Goal: Information Seeking & Learning: Learn about a topic

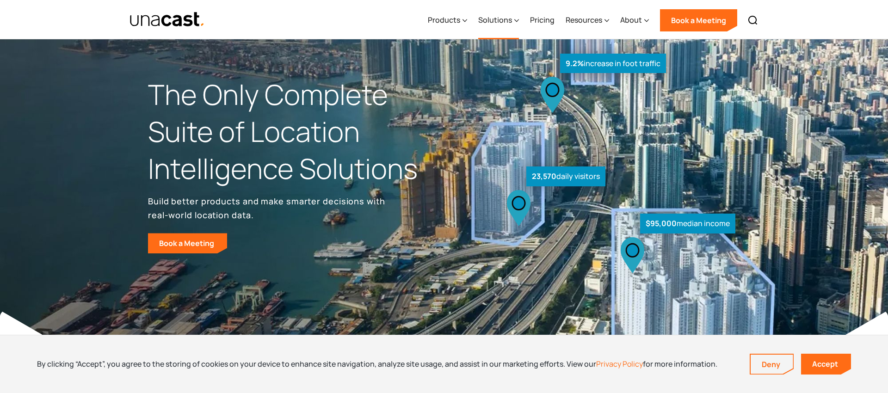
click at [506, 20] on div "Solutions" at bounding box center [495, 19] width 34 height 11
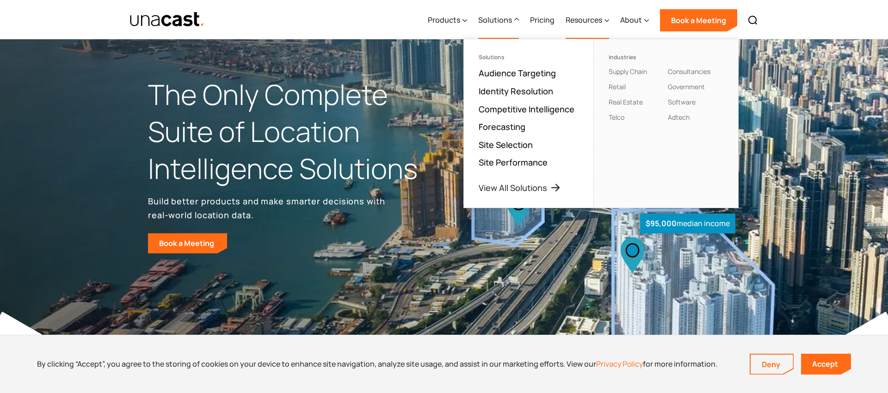
click at [596, 24] on div "Resources" at bounding box center [583, 19] width 37 height 11
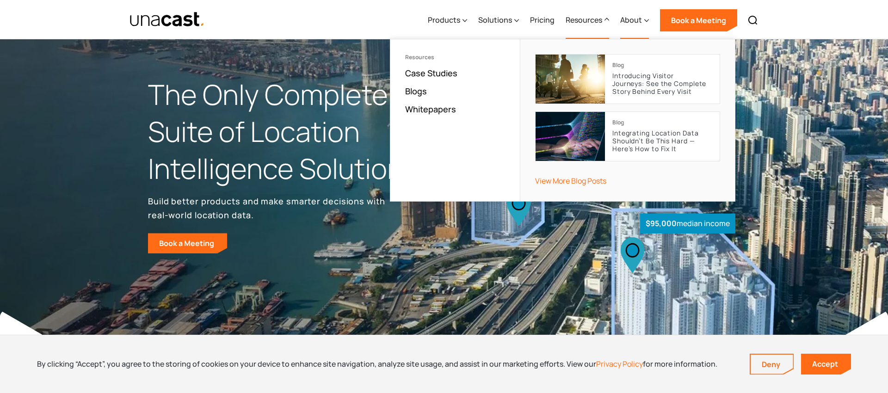
click at [640, 18] on div "About" at bounding box center [631, 19] width 22 height 11
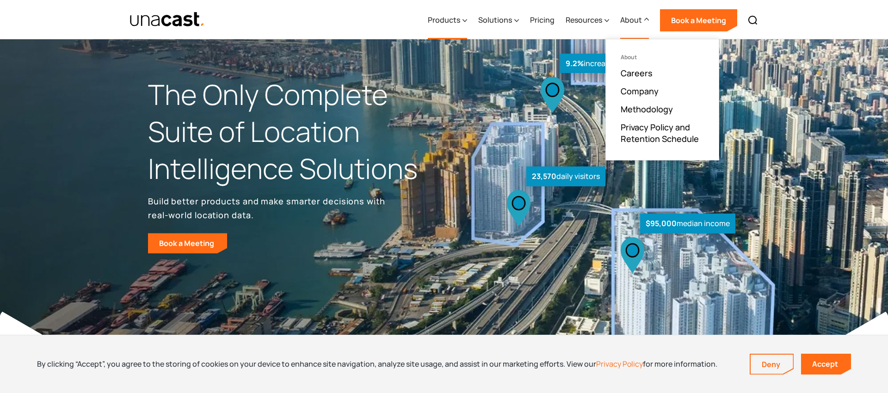
click at [458, 19] on div "Products" at bounding box center [444, 19] width 32 height 11
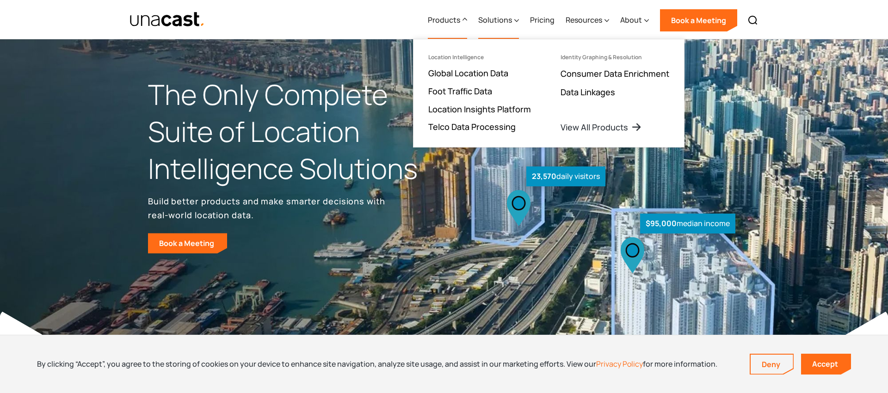
click at [497, 19] on div "Solutions" at bounding box center [495, 19] width 34 height 11
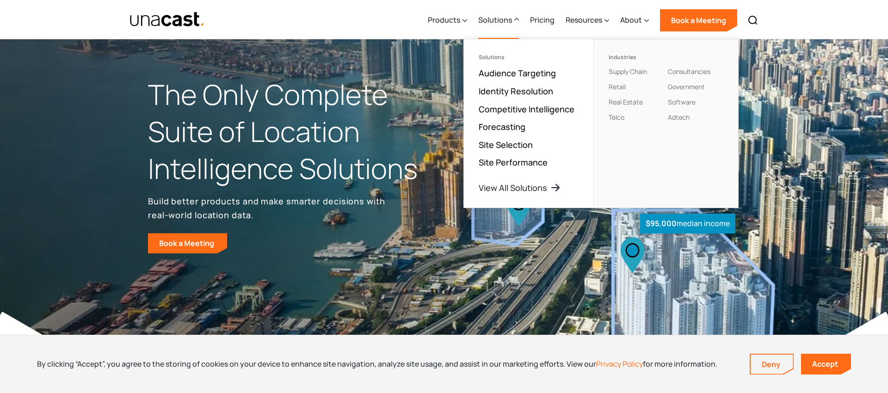
click at [165, 21] on img "home" at bounding box center [166, 20] width 75 height 16
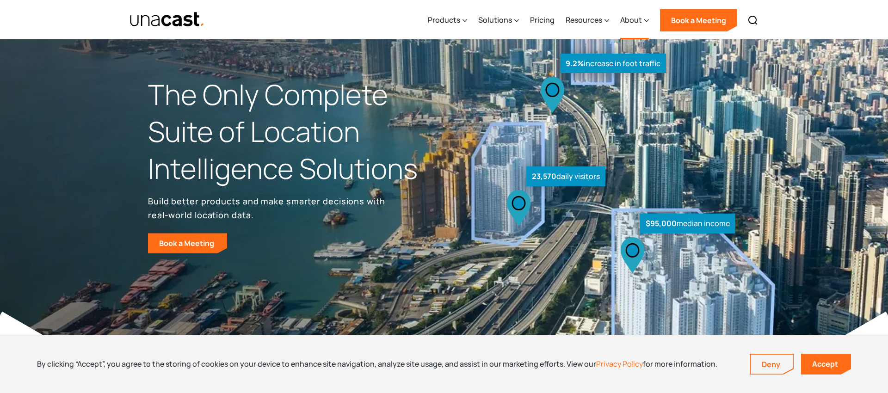
click at [642, 23] on div "About" at bounding box center [631, 19] width 22 height 11
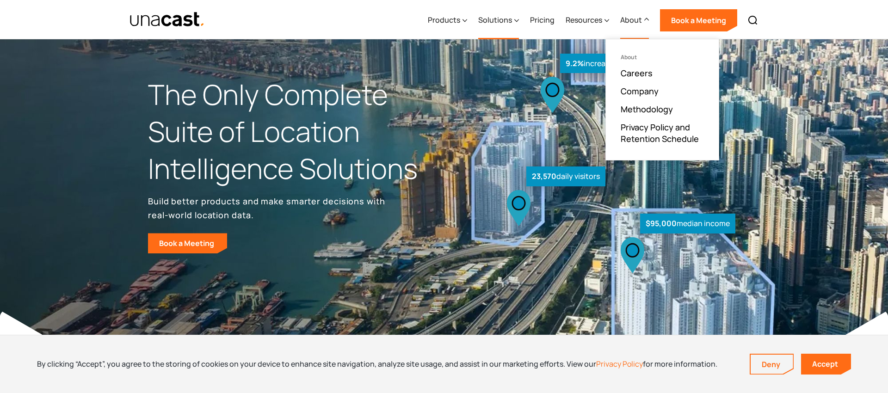
click at [494, 20] on div "Solutions" at bounding box center [495, 19] width 34 height 11
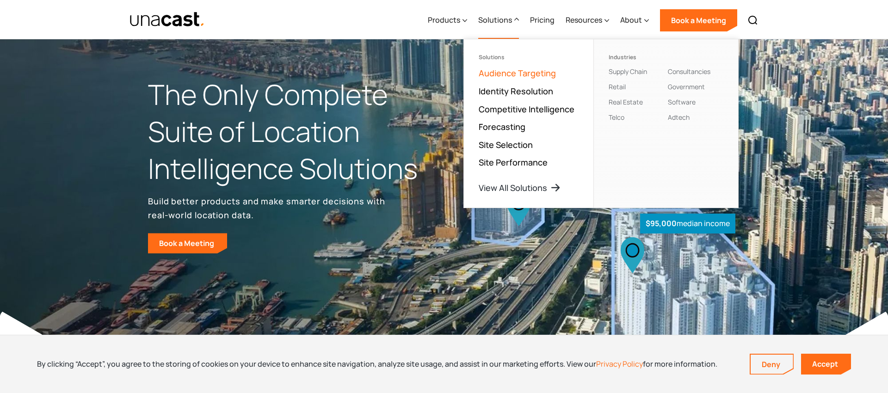
click at [507, 74] on link "Audience Targeting" at bounding box center [517, 72] width 77 height 11
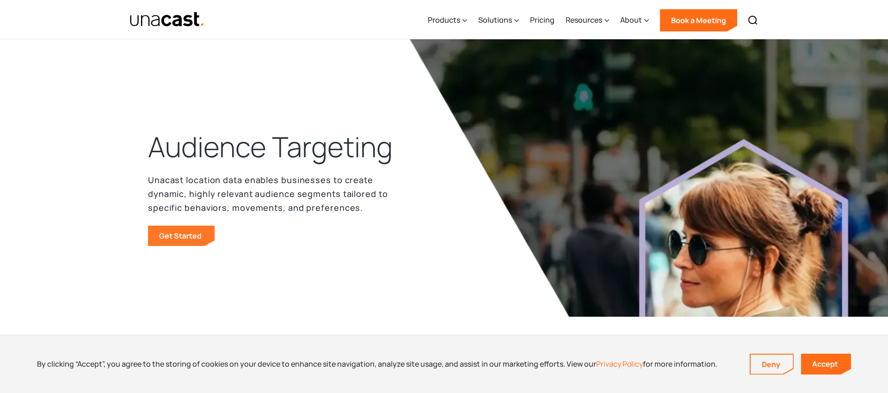
click at [170, 240] on link "Get Started" at bounding box center [181, 236] width 67 height 20
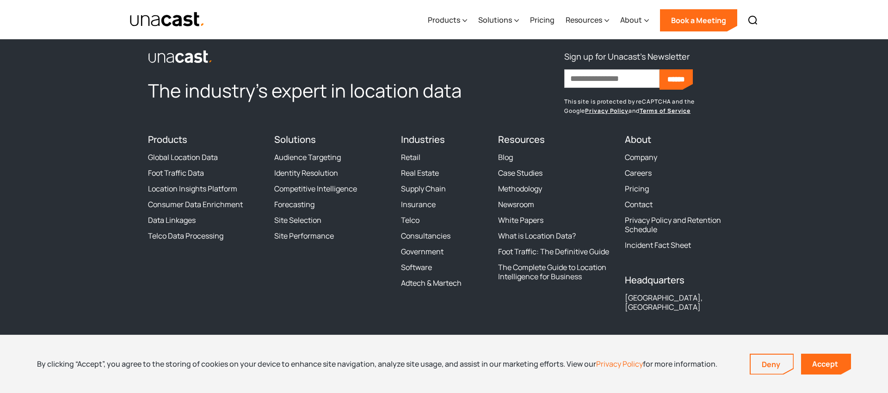
scroll to position [3412, 0]
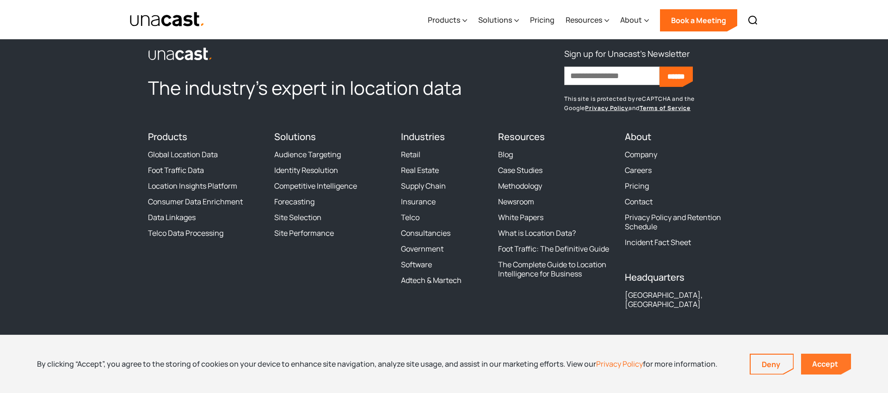
click at [819, 357] on link "Accept" at bounding box center [826, 364] width 50 height 21
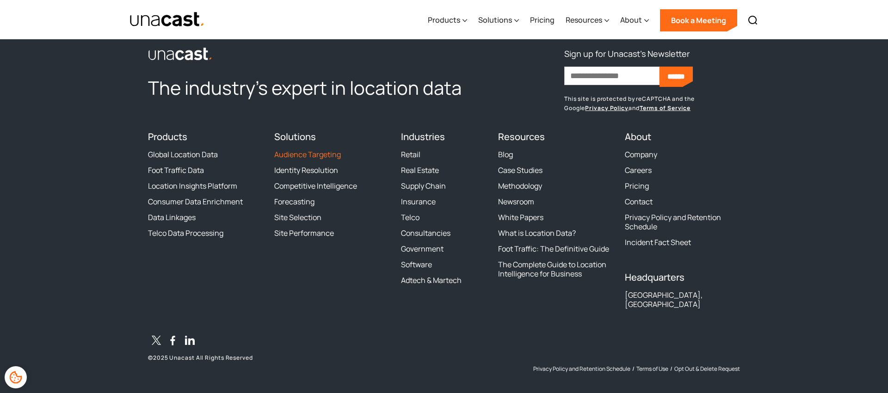
click at [300, 154] on link "Audience Targeting" at bounding box center [307, 154] width 67 height 9
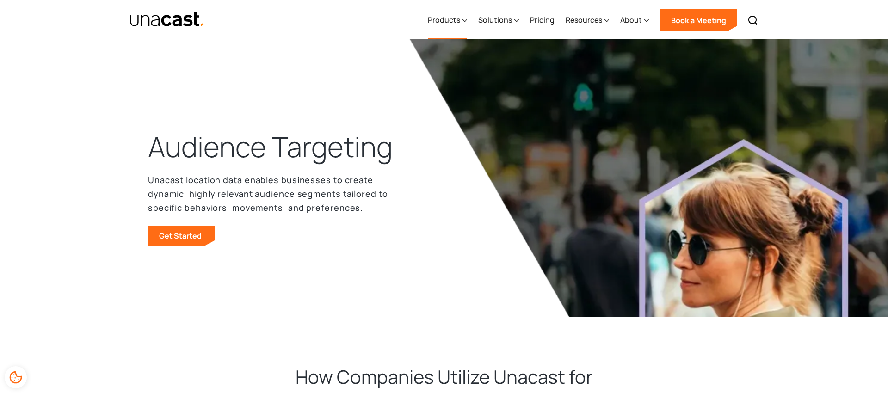
click at [458, 22] on div "Products" at bounding box center [444, 19] width 32 height 11
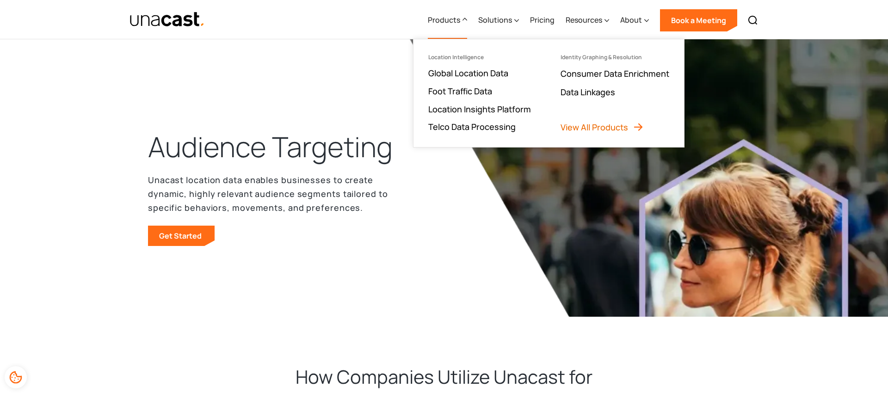
click at [573, 127] on link "View All Products" at bounding box center [601, 127] width 83 height 11
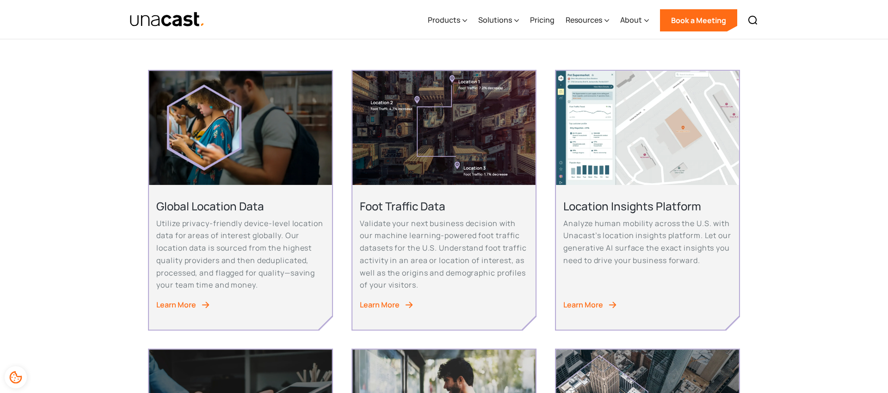
scroll to position [176, 0]
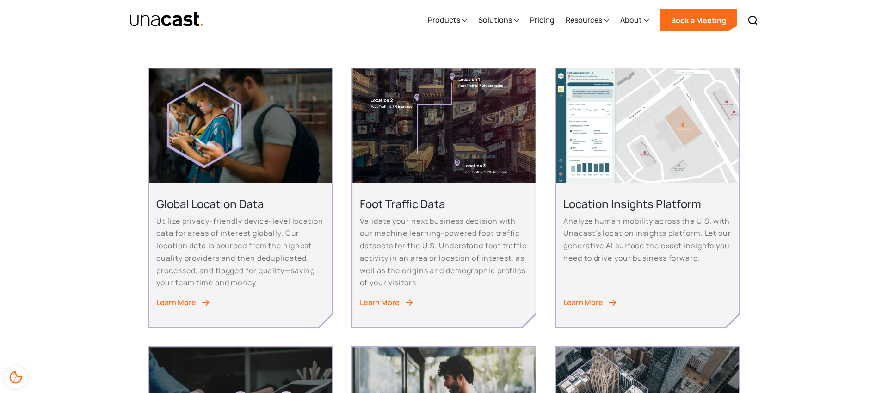
click at [182, 300] on div "Learn More" at bounding box center [176, 302] width 40 height 12
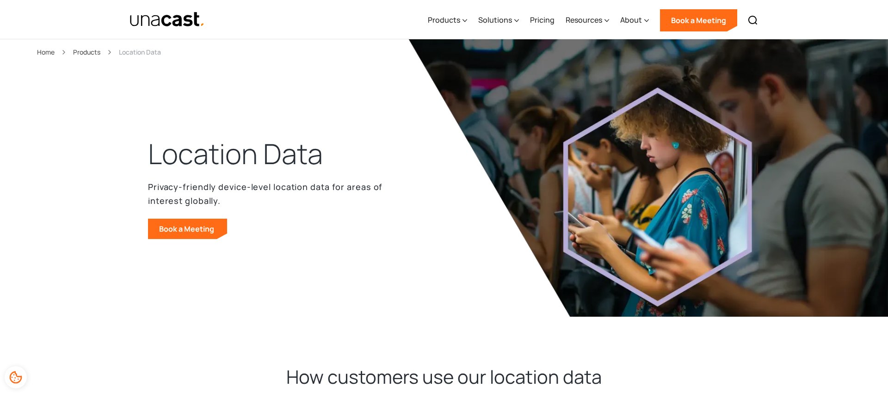
click at [161, 28] on div at bounding box center [166, 19] width 75 height 39
click at [156, 20] on img "home" at bounding box center [166, 20] width 75 height 16
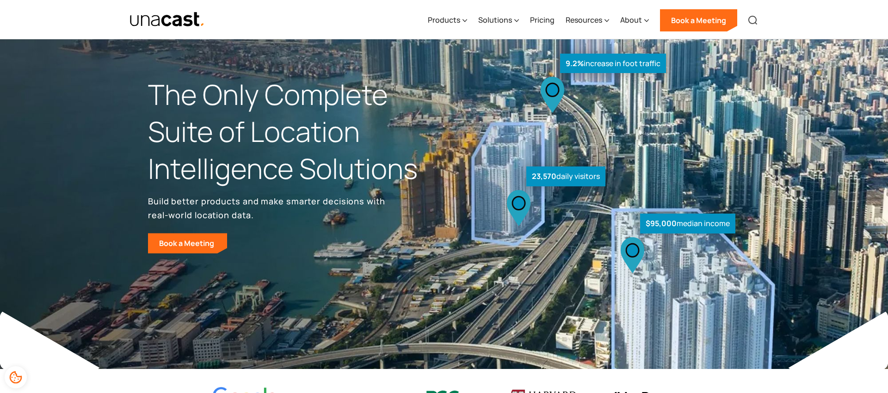
click at [759, 21] on link at bounding box center [752, 20] width 20 height 20
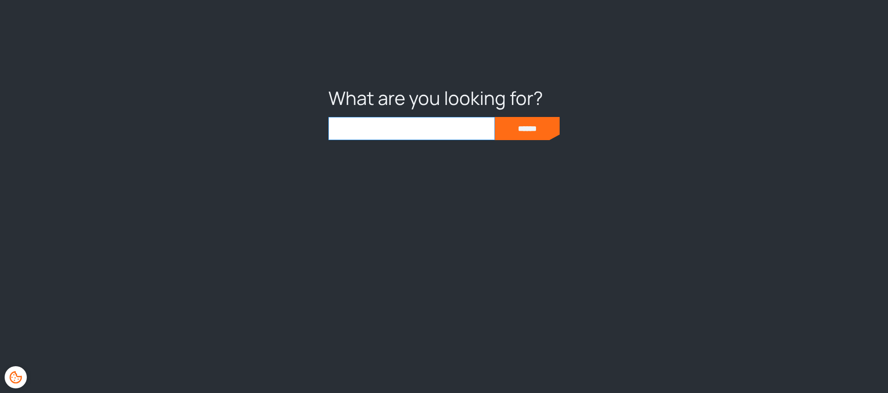
click at [432, 131] on input "search" at bounding box center [411, 128] width 166 height 23
type input "*****"
click at [495, 117] on input "******" at bounding box center [527, 128] width 65 height 23
click at [512, 131] on input "******" at bounding box center [527, 128] width 65 height 23
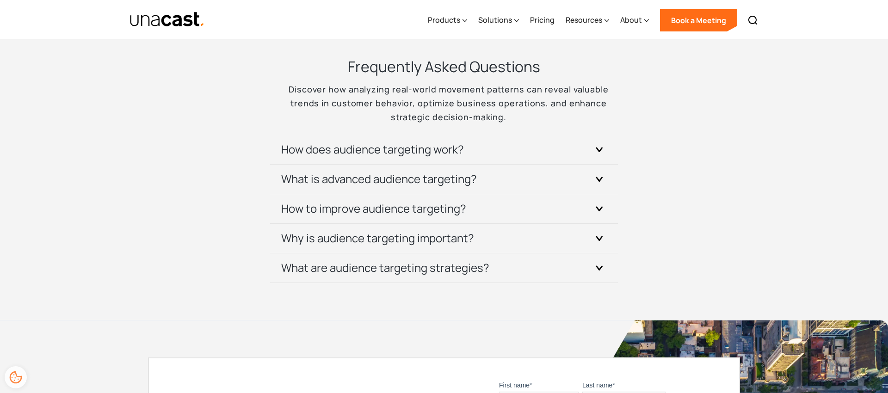
scroll to position [1005, 0]
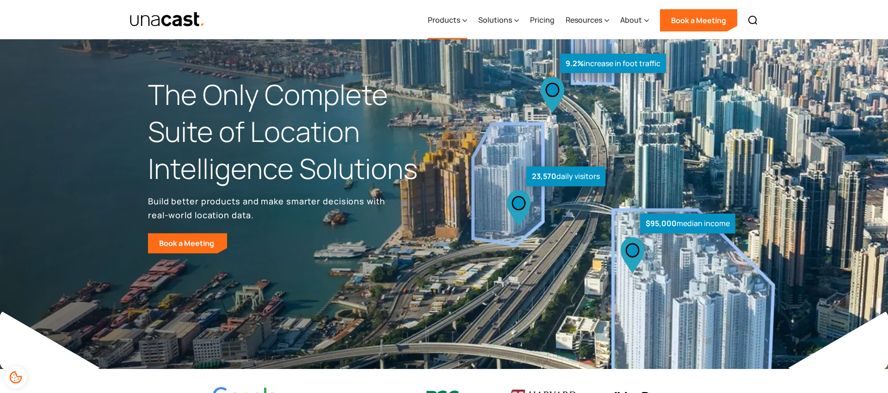
click at [464, 19] on icon at bounding box center [464, 21] width 5 height 10
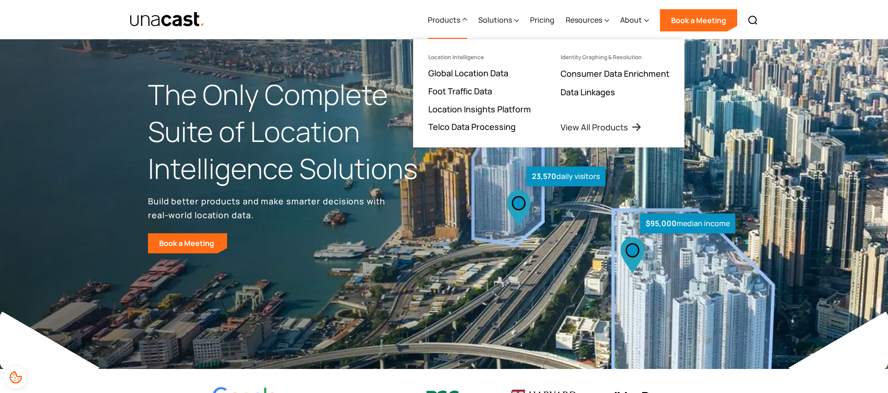
click at [807, 19] on div "What are you looking for? ****** Products Location Intelligence Global Location…" at bounding box center [444, 19] width 888 height 39
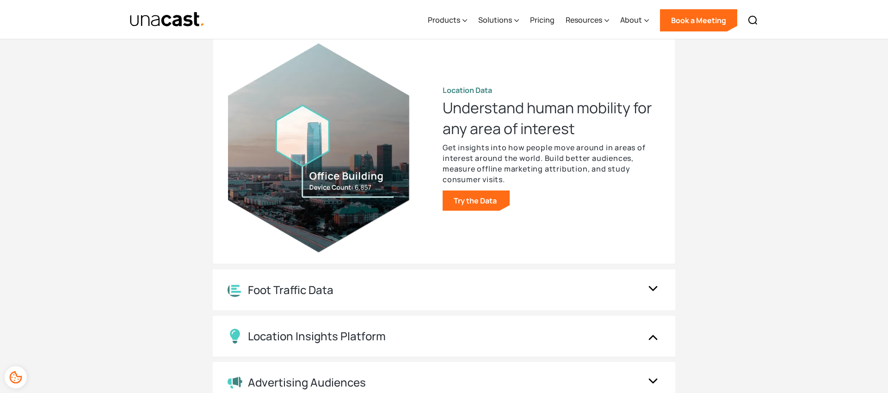
scroll to position [943, 0]
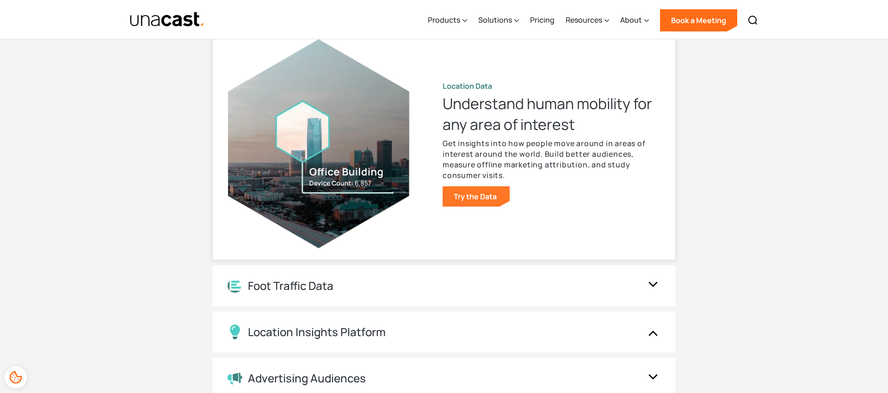
click at [467, 198] on link "Try the Data" at bounding box center [475, 196] width 67 height 20
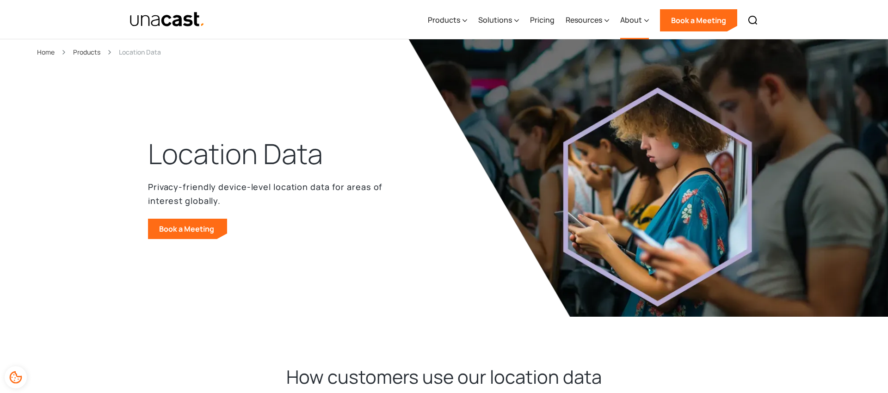
click at [640, 23] on div "About" at bounding box center [631, 19] width 22 height 11
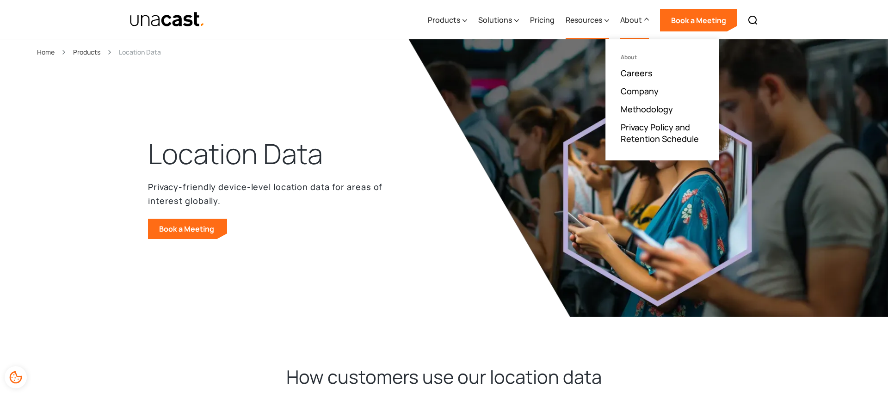
click at [591, 12] on div "Resources" at bounding box center [586, 20] width 43 height 38
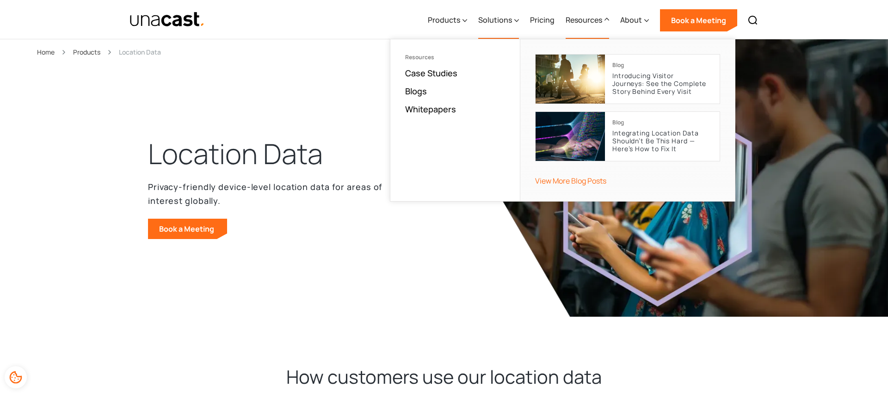
click at [493, 16] on div "Solutions" at bounding box center [495, 19] width 34 height 11
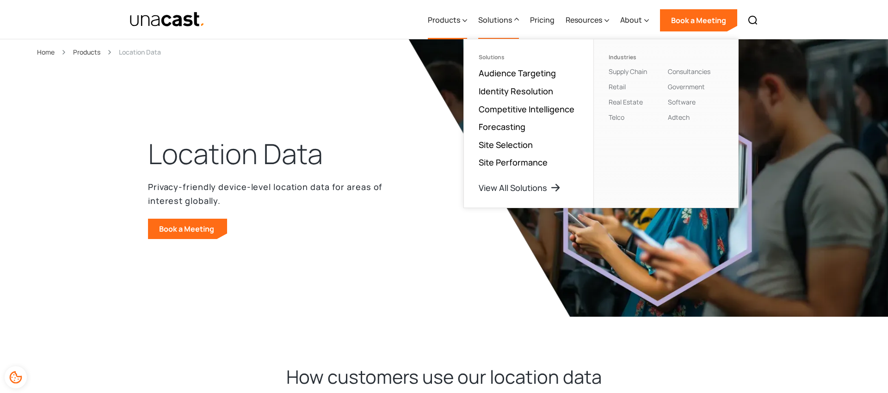
click at [467, 23] on icon at bounding box center [464, 21] width 5 height 10
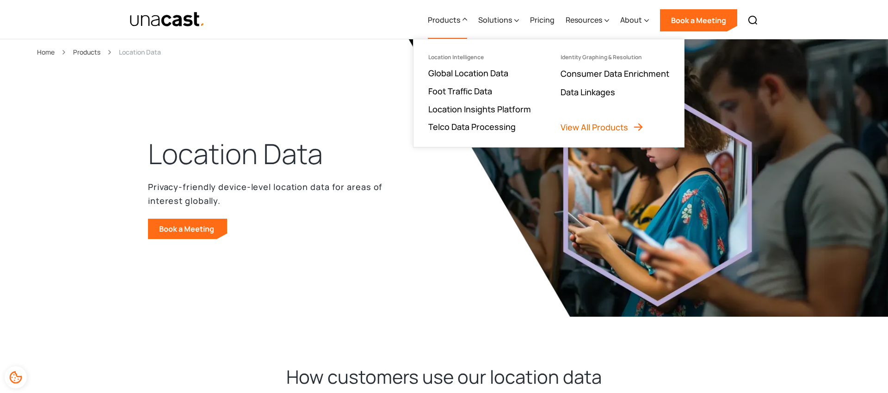
click at [612, 127] on link "View All Products" at bounding box center [601, 127] width 83 height 11
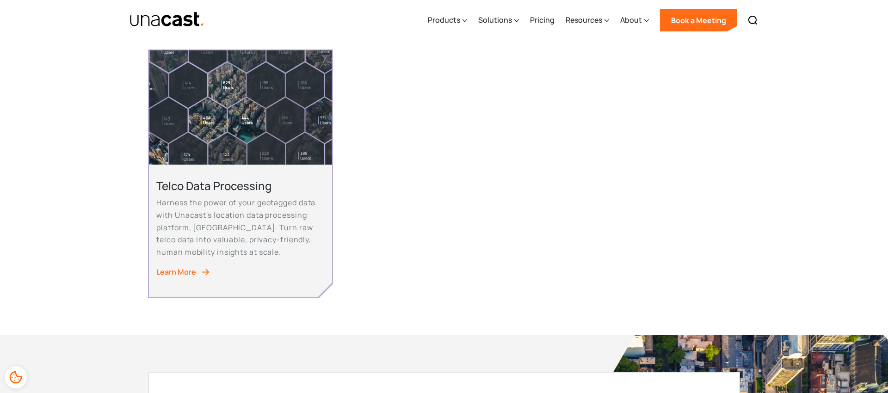
scroll to position [1338, 0]
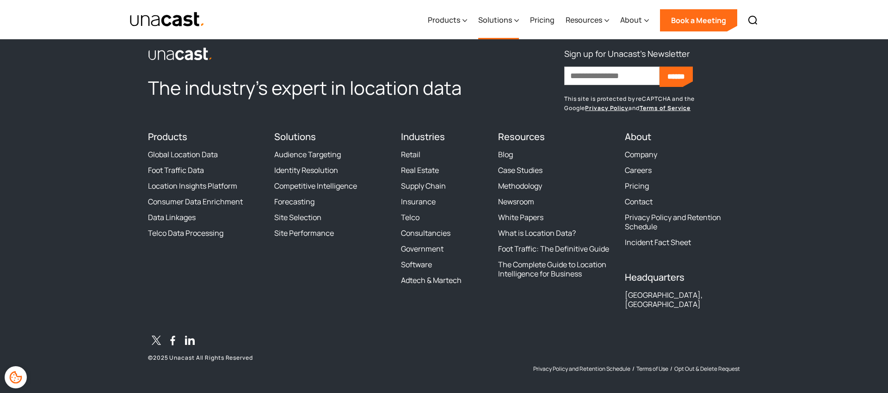
click at [504, 11] on div "Solutions" at bounding box center [498, 20] width 41 height 38
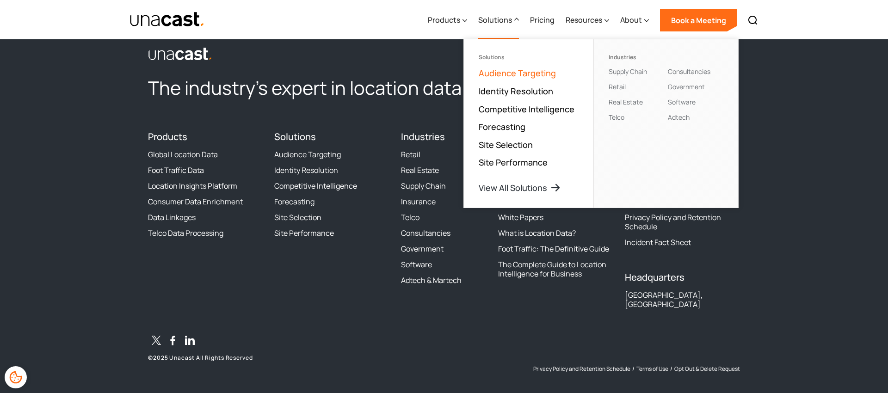
click at [496, 75] on link "Audience Targeting" at bounding box center [517, 72] width 77 height 11
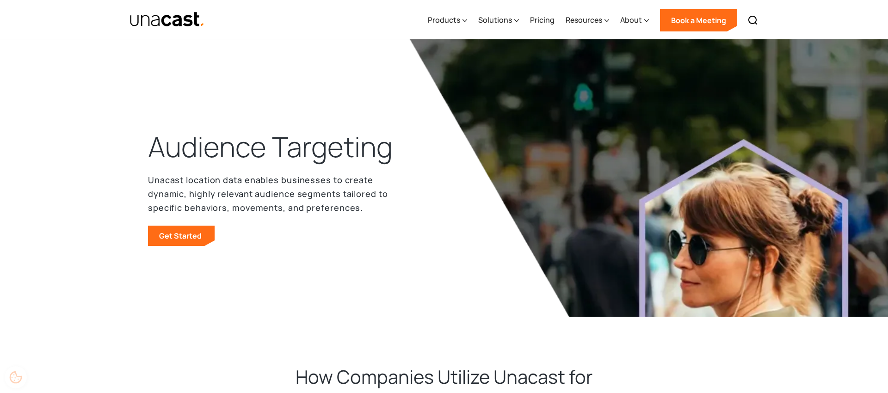
click at [496, 75] on img at bounding box center [648, 177] width 481 height 277
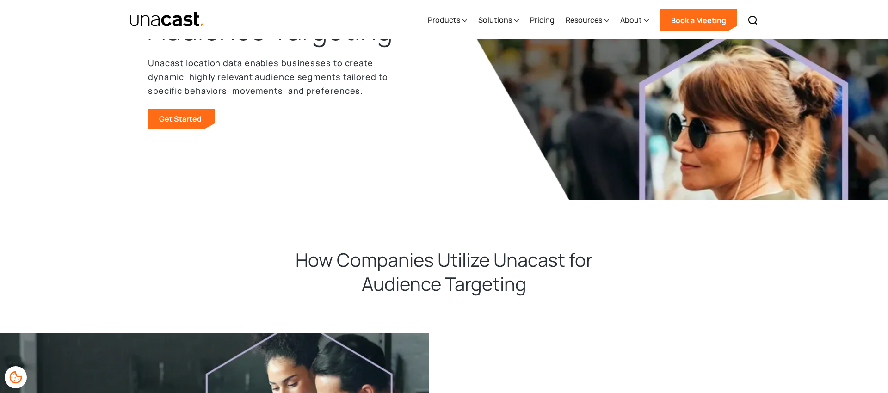
scroll to position [100, 0]
